Goal: Entertainment & Leisure: Consume media (video, audio)

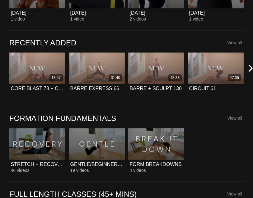
scroll to position [236, 0]
click at [248, 66] on icon at bounding box center [250, 68] width 8 height 8
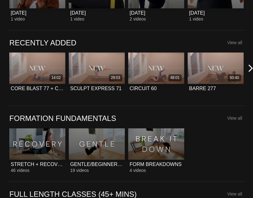
click at [252, 67] on icon at bounding box center [250, 68] width 8 height 8
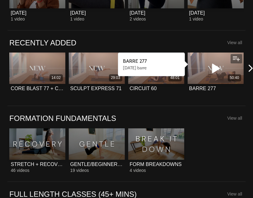
click at [218, 66] on icon at bounding box center [215, 68] width 19 height 11
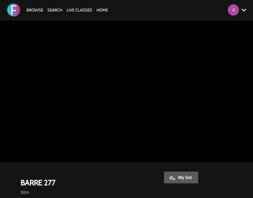
click at [14, 12] on img at bounding box center [13, 9] width 13 height 13
click at [43, 11] on link "Browse" at bounding box center [35, 9] width 20 height 5
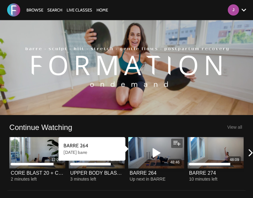
click at [251, 154] on icon at bounding box center [250, 153] width 8 height 8
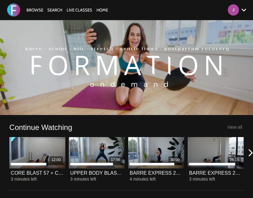
click at [250, 150] on icon at bounding box center [250, 153] width 8 height 8
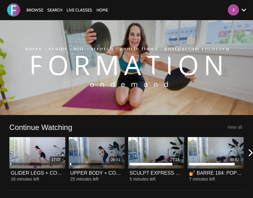
click at [31, 10] on link "Browse" at bounding box center [35, 9] width 20 height 5
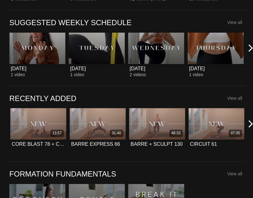
scroll to position [172, 0]
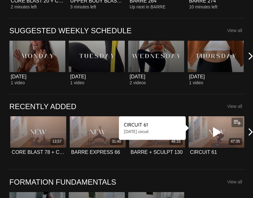
click at [246, 133] on icon at bounding box center [250, 132] width 8 height 8
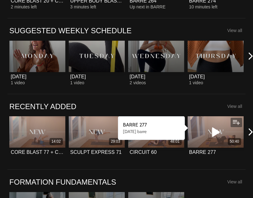
click at [217, 134] on icon at bounding box center [215, 131] width 19 height 11
